Goal: Task Accomplishment & Management: Use online tool/utility

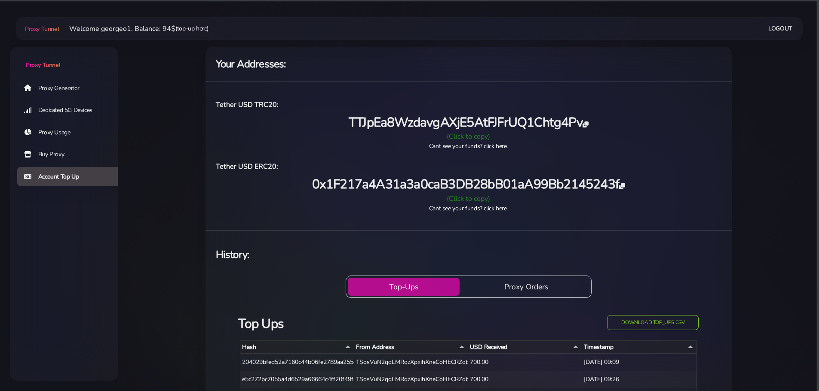
click at [200, 28] on link "(top-up here)" at bounding box center [191, 28] width 33 height 9
click at [462, 134] on div "(Click to copy)" at bounding box center [469, 136] width 516 height 10
